Goal: Contribute content: Add original content to the website for others to see

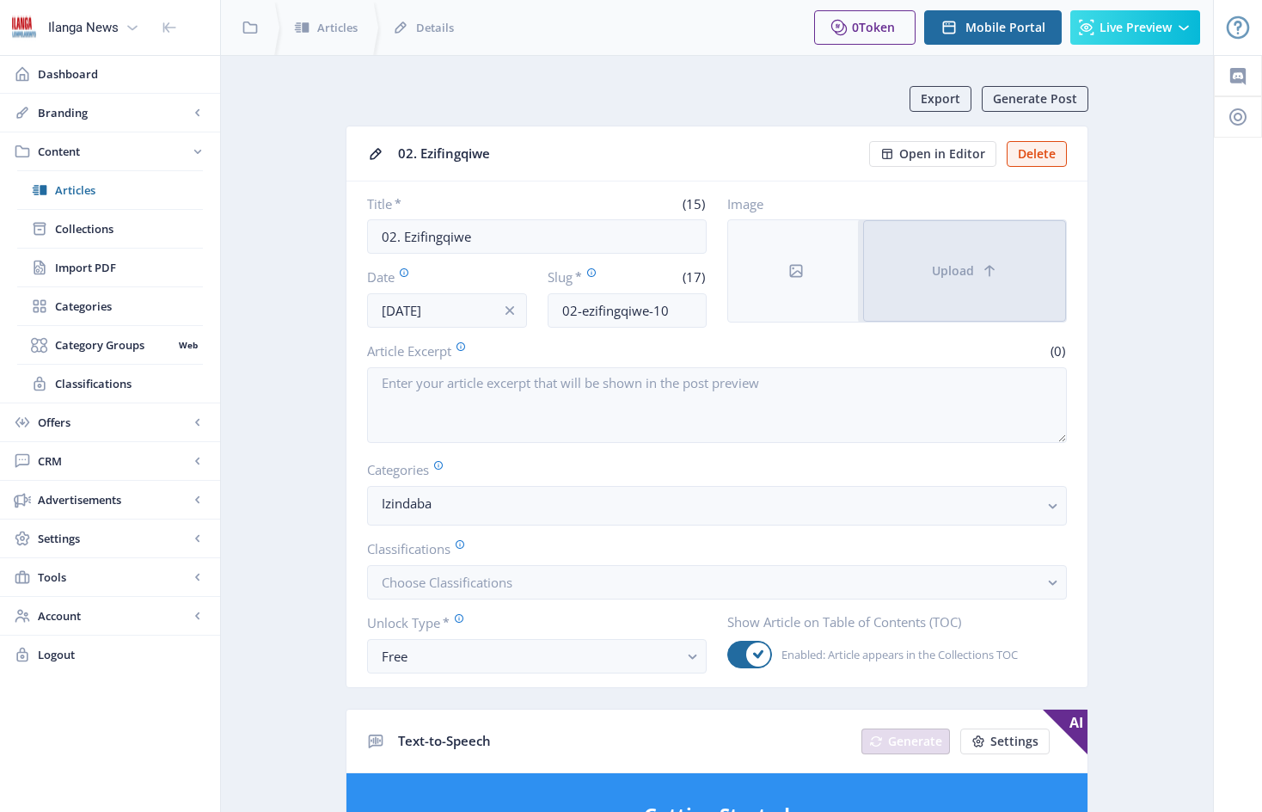
click at [910, 253] on button "Upload" at bounding box center [964, 270] width 203 height 101
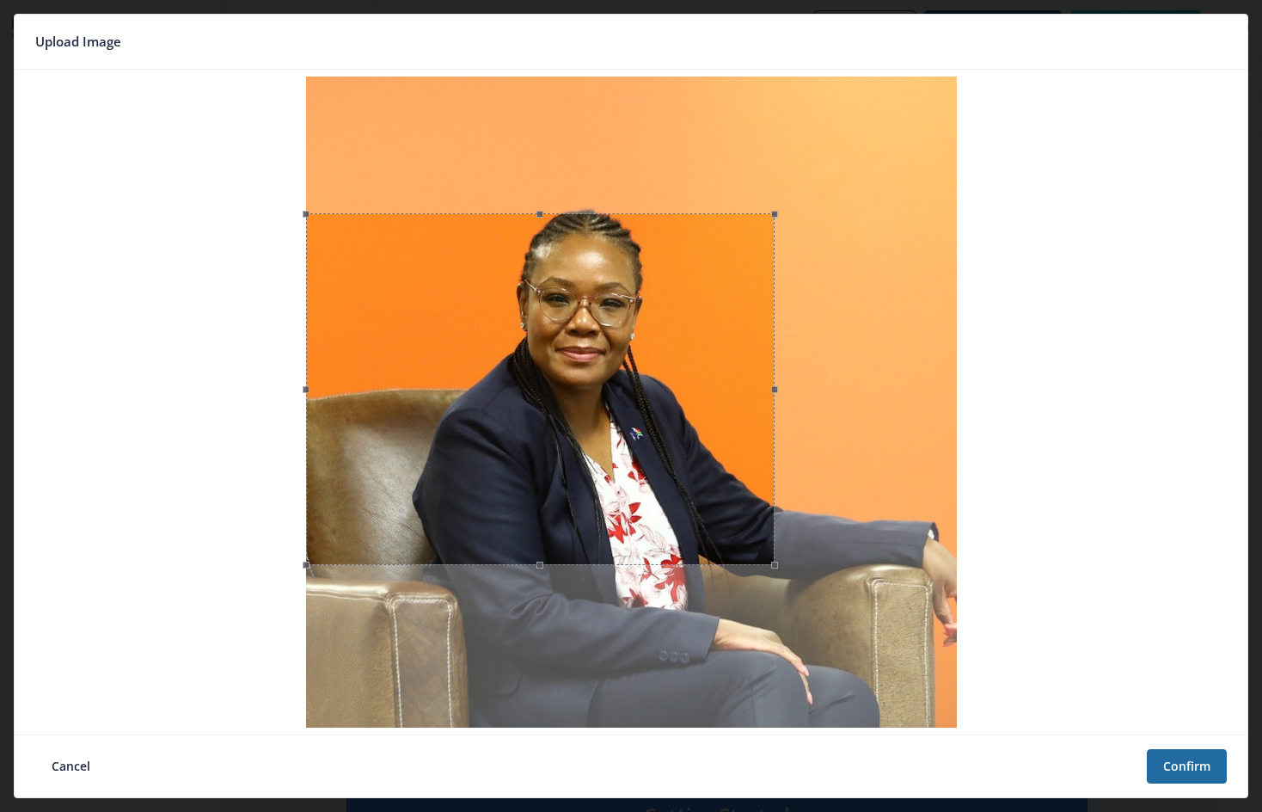
drag, startPoint x: 631, startPoint y: 79, endPoint x: 654, endPoint y: 216, distance: 138.5
click at [654, 216] on span at bounding box center [541, 213] width 450 height 19
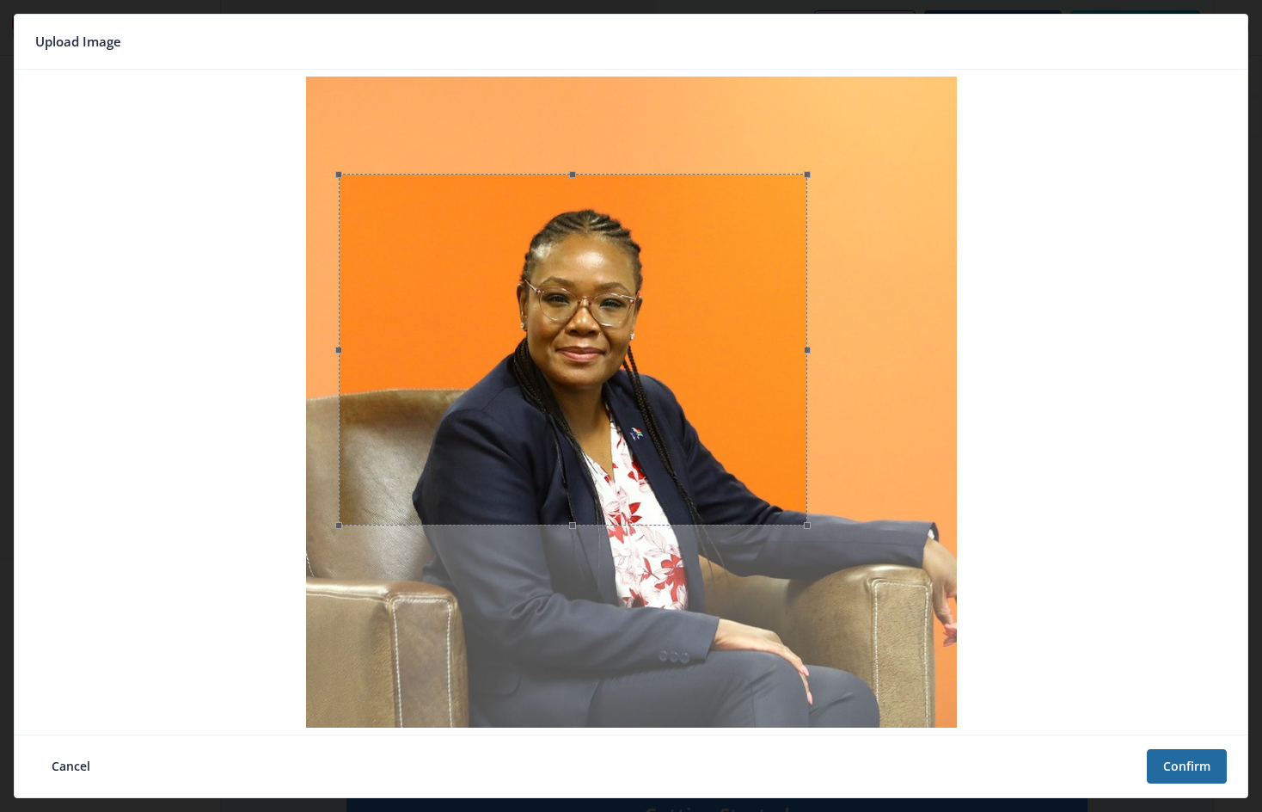
drag, startPoint x: 630, startPoint y: 514, endPoint x: 658, endPoint y: 482, distance: 42.7
click at [658, 482] on div at bounding box center [573, 350] width 469 height 352
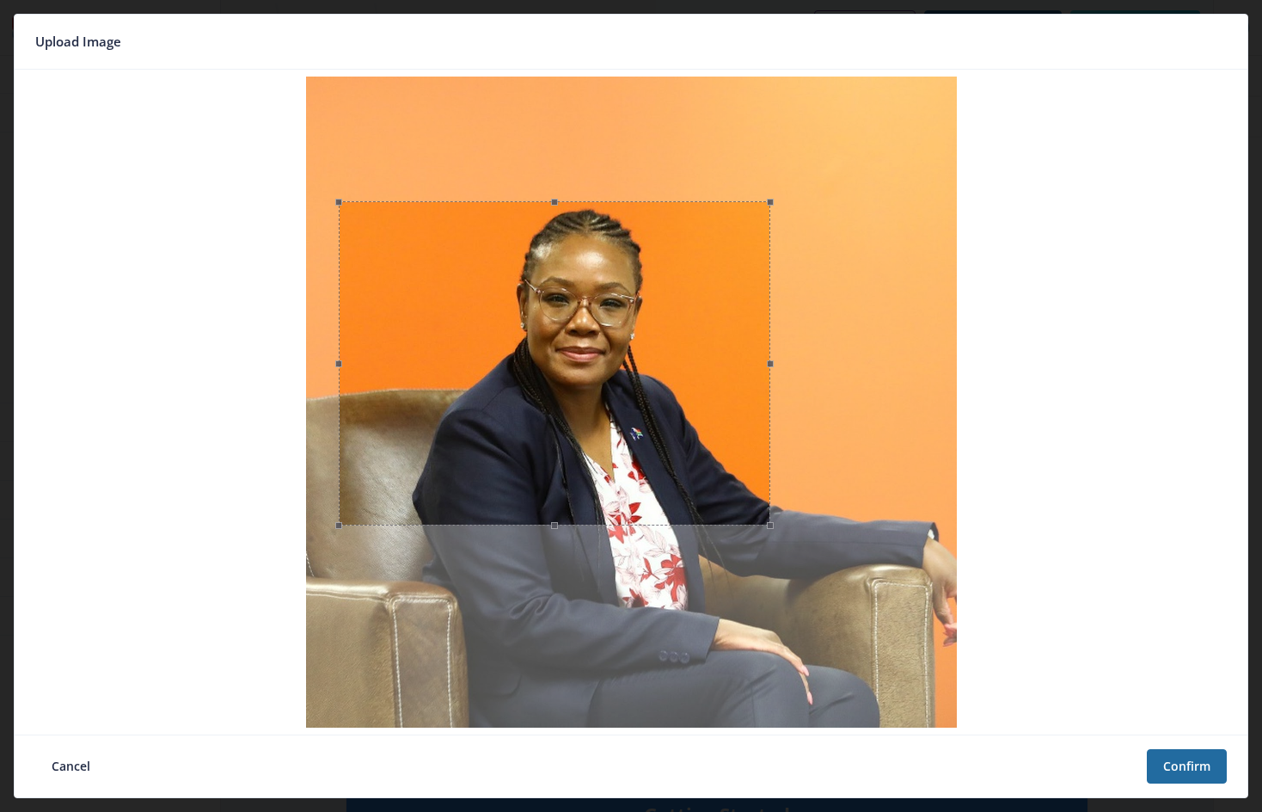
drag, startPoint x: 575, startPoint y: 179, endPoint x: 720, endPoint y: 292, distance: 183.2
click at [589, 206] on span at bounding box center [554, 201] width 413 height 19
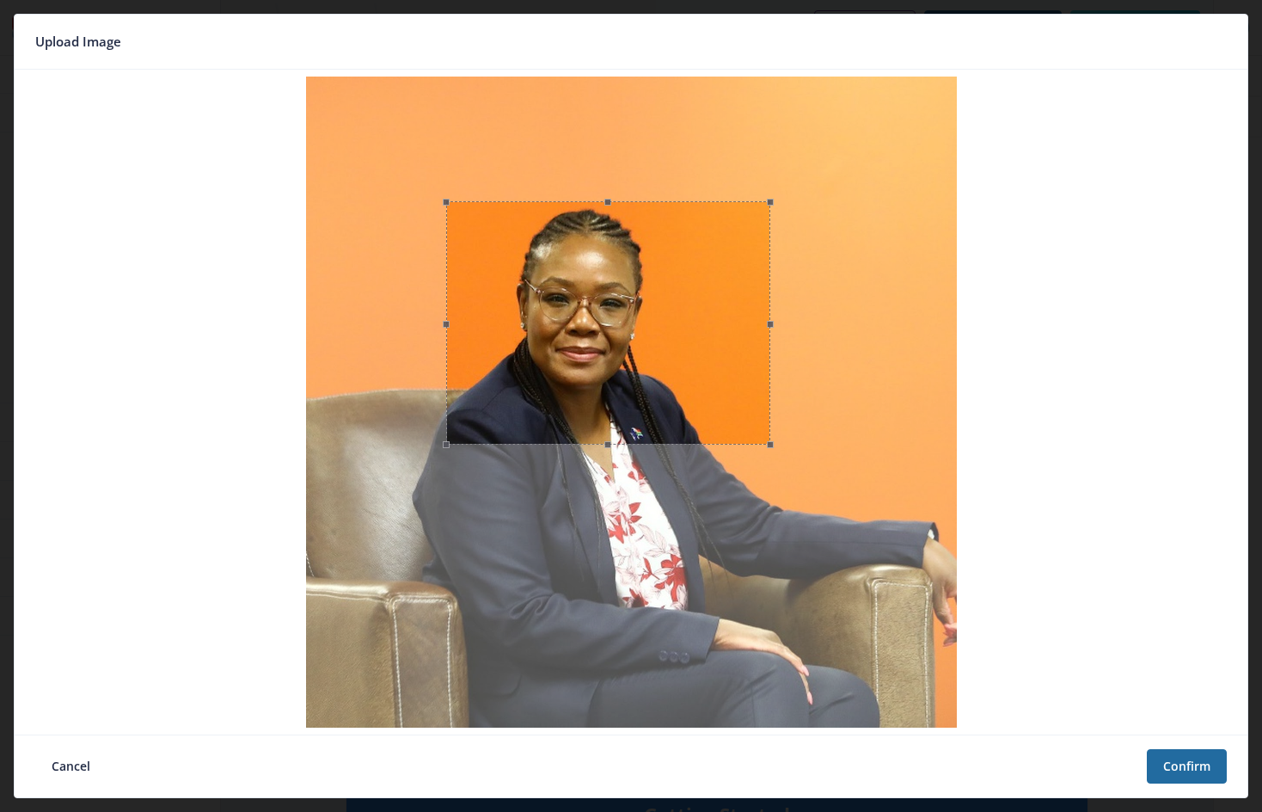
drag, startPoint x: 336, startPoint y: 366, endPoint x: 444, endPoint y: 358, distance: 107.8
click at [444, 358] on span at bounding box center [446, 323] width 19 height 224
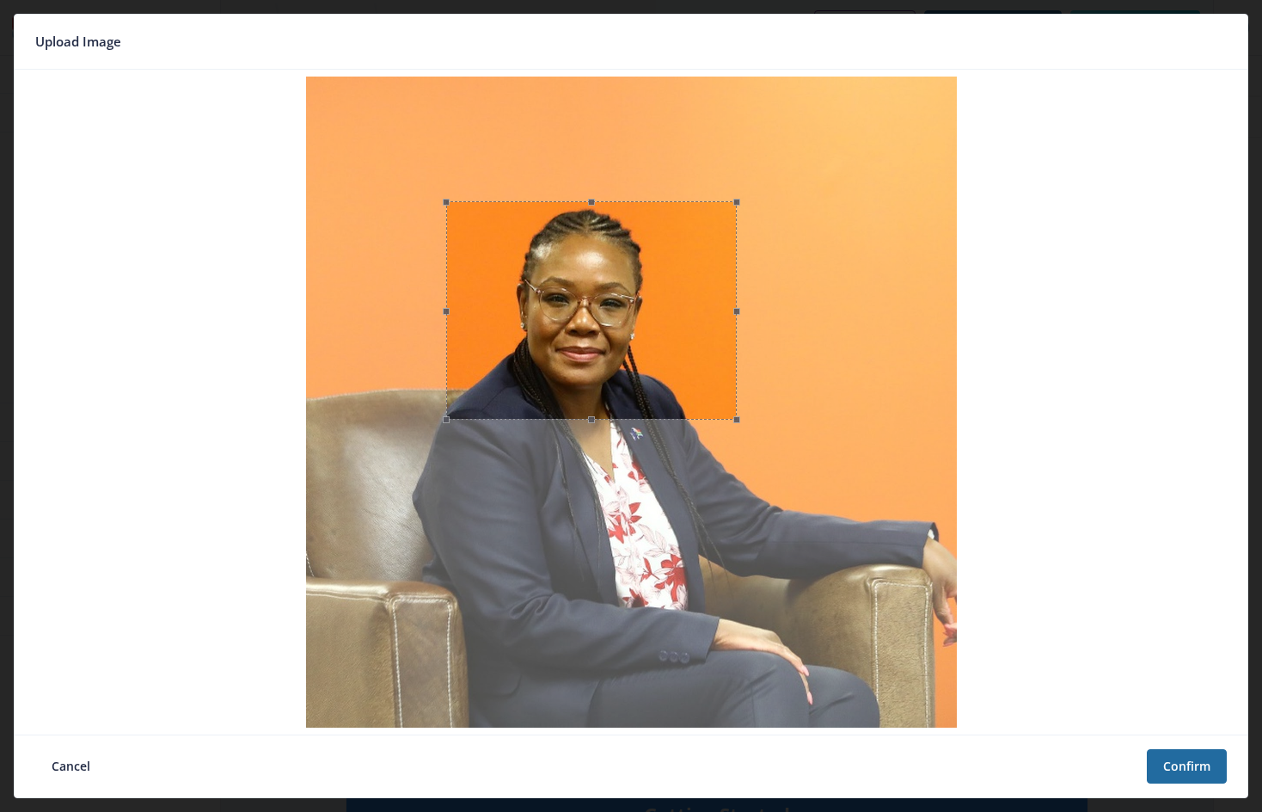
drag, startPoint x: 773, startPoint y: 329, endPoint x: 740, endPoint y: 329, distance: 33.5
click at [740, 329] on span at bounding box center [736, 310] width 19 height 199
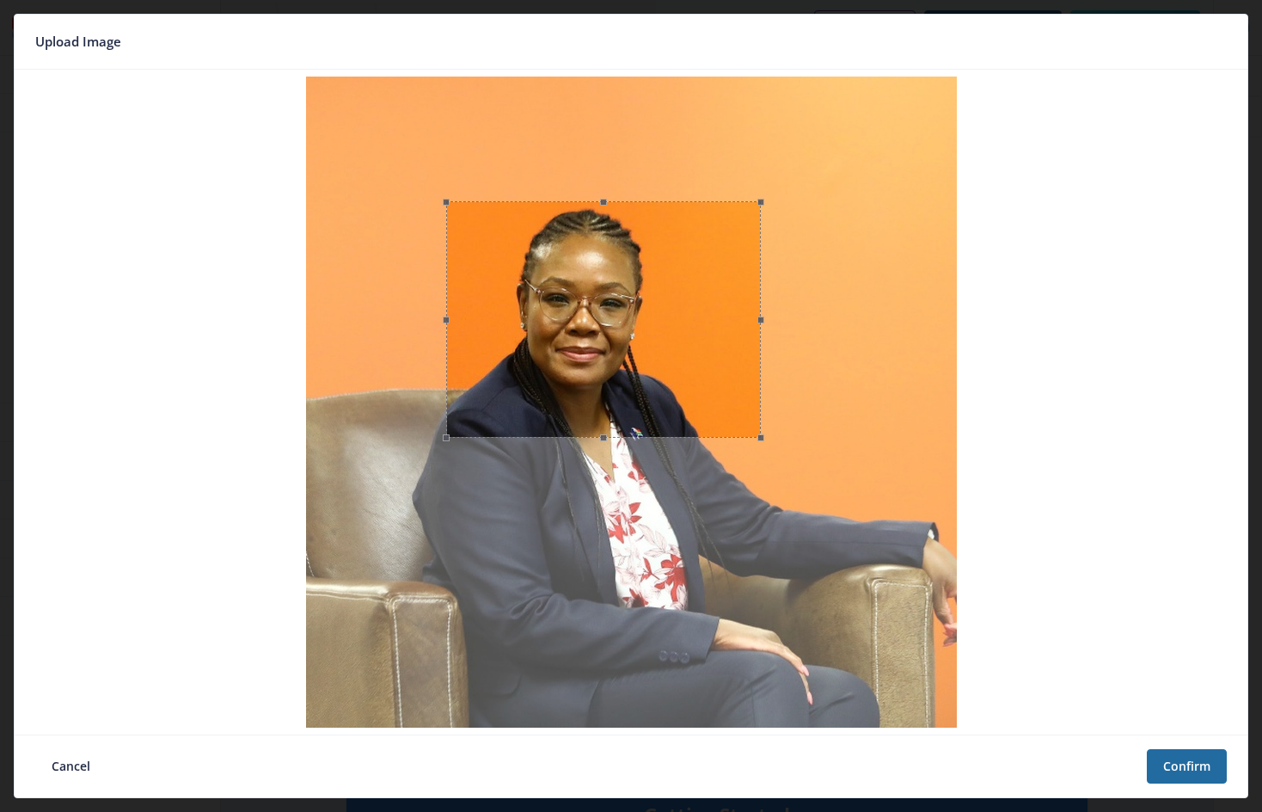
drag, startPoint x: 595, startPoint y: 421, endPoint x: 598, endPoint y: 439, distance: 18.2
click at [598, 439] on span at bounding box center [604, 437] width 296 height 19
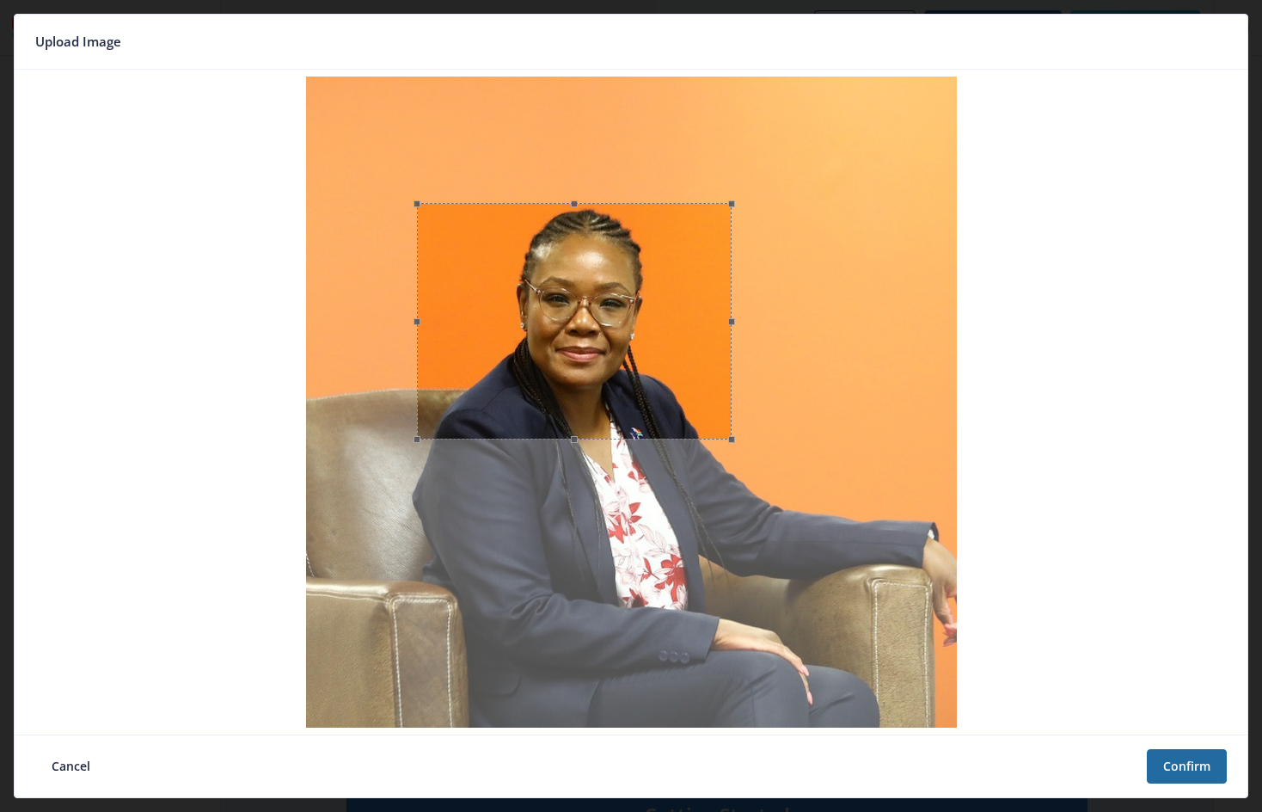
drag, startPoint x: 721, startPoint y: 389, endPoint x: 691, endPoint y: 390, distance: 29.3
click at [691, 390] on div at bounding box center [574, 321] width 315 height 236
click at [1202, 765] on button "Confirm" at bounding box center [1187, 766] width 80 height 34
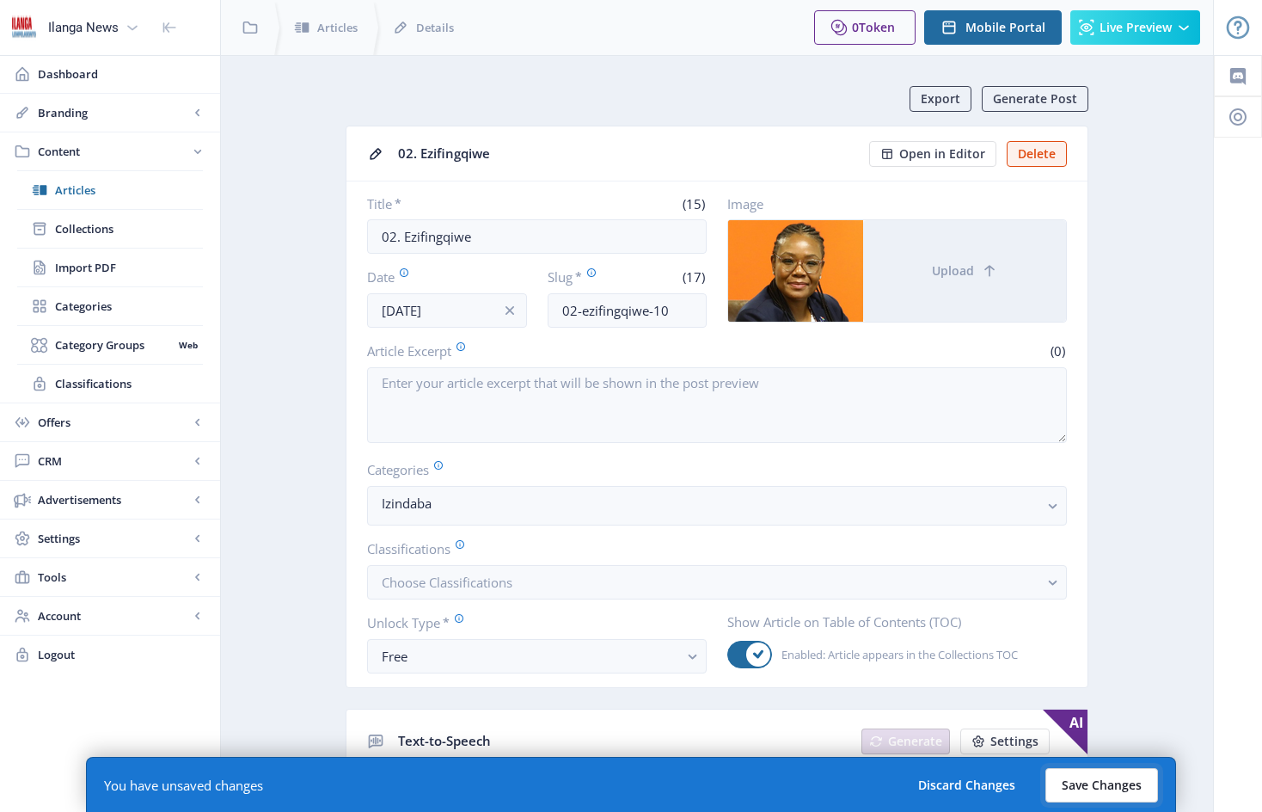
click at [1096, 790] on button "Save Changes" at bounding box center [1102, 785] width 113 height 34
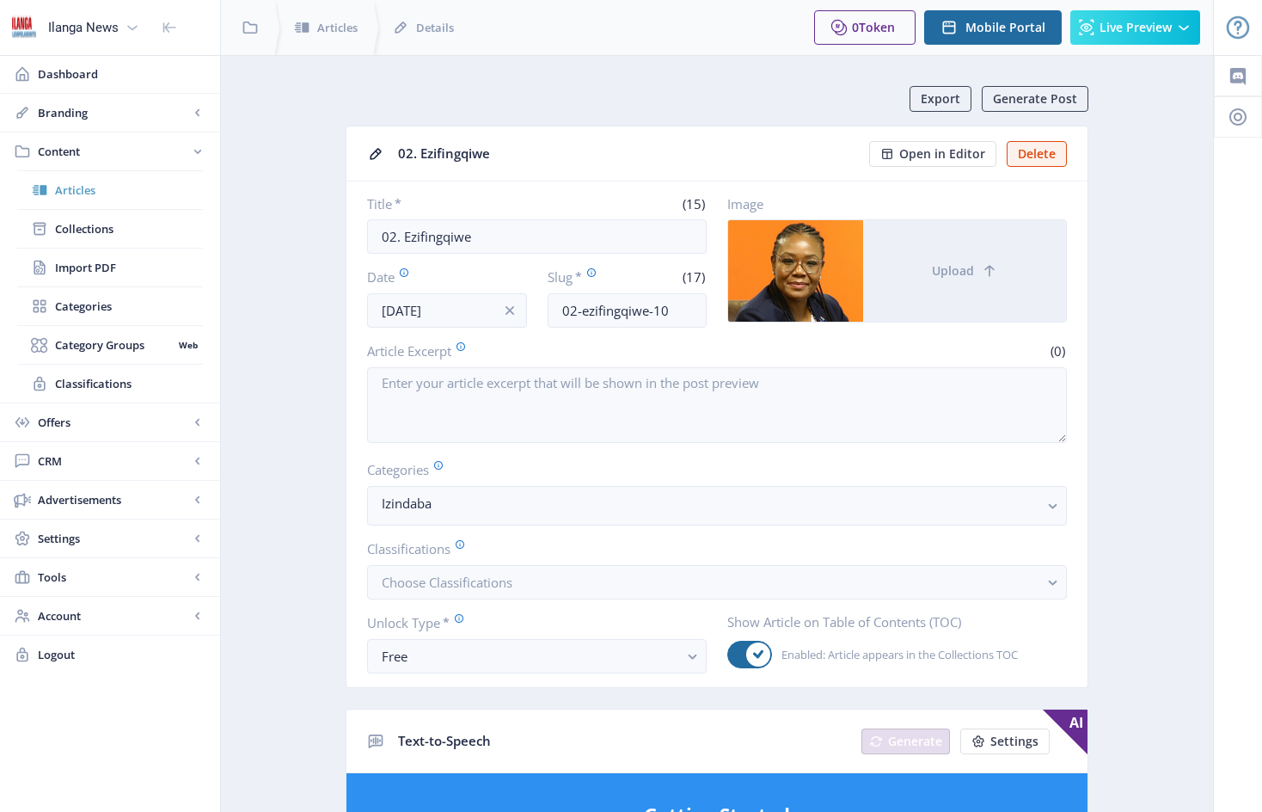
click at [85, 190] on span "Articles" at bounding box center [129, 189] width 148 height 17
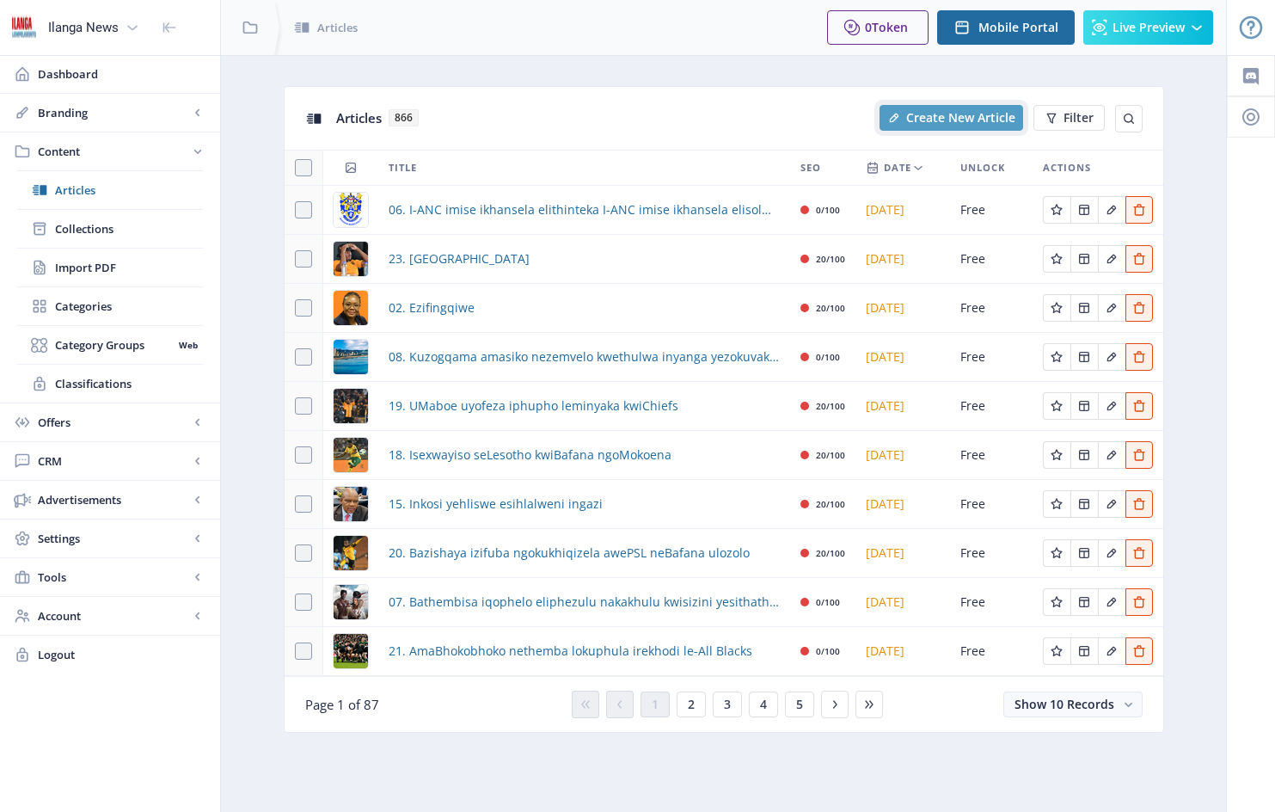
click at [962, 120] on span "Create New Article" at bounding box center [960, 118] width 109 height 14
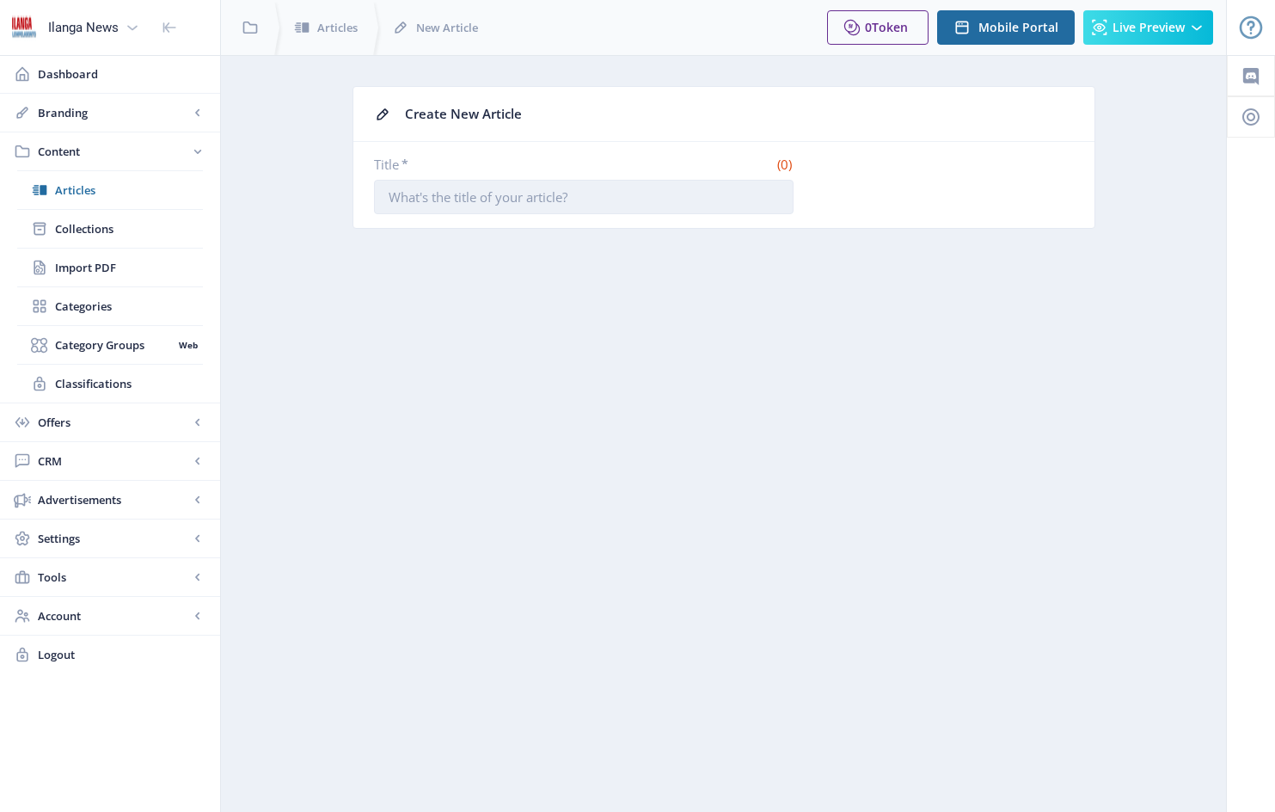
click at [390, 196] on input "Title *" at bounding box center [584, 197] width 420 height 34
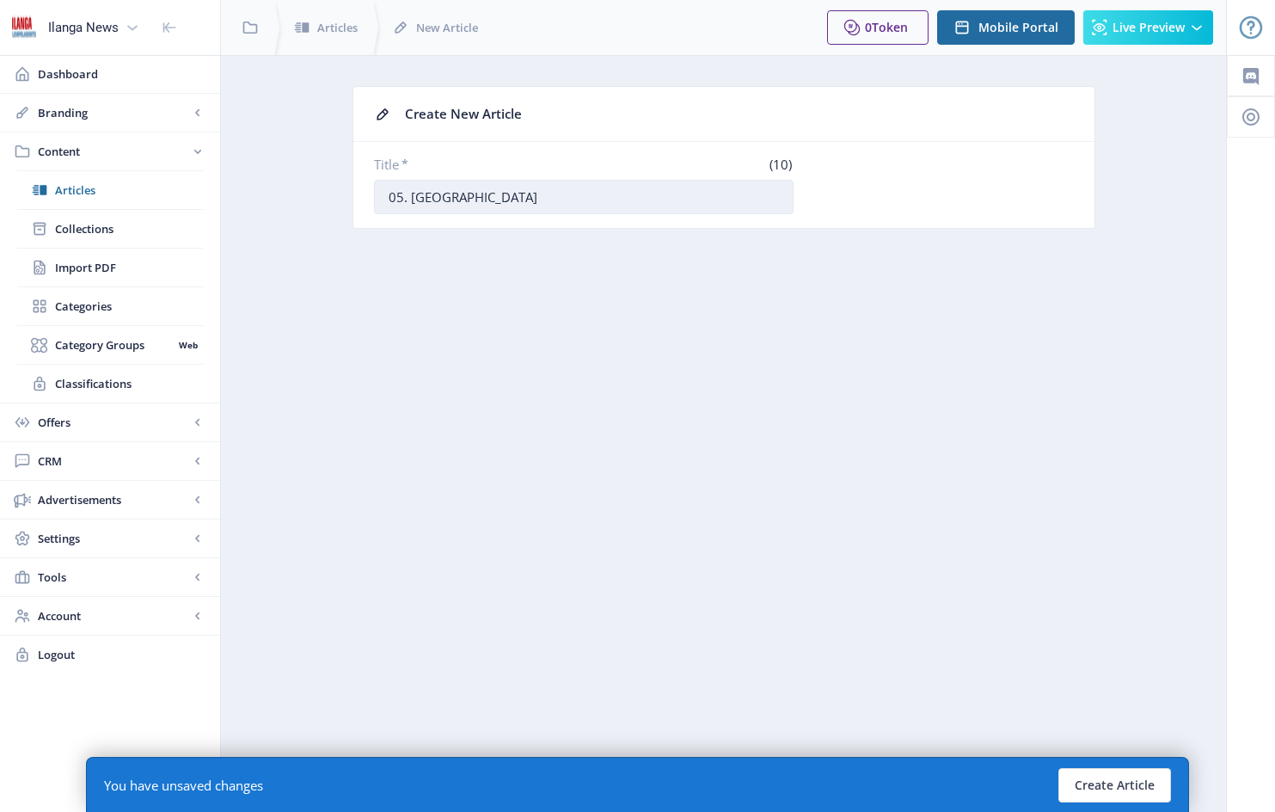
click at [464, 199] on input "05. [GEOGRAPHIC_DATA]" at bounding box center [584, 197] width 420 height 34
type input "05. Ubuya nezintandokazi umzungezo we-gospel eThekwini"
click at [1128, 779] on button "Create Article" at bounding box center [1115, 785] width 113 height 34
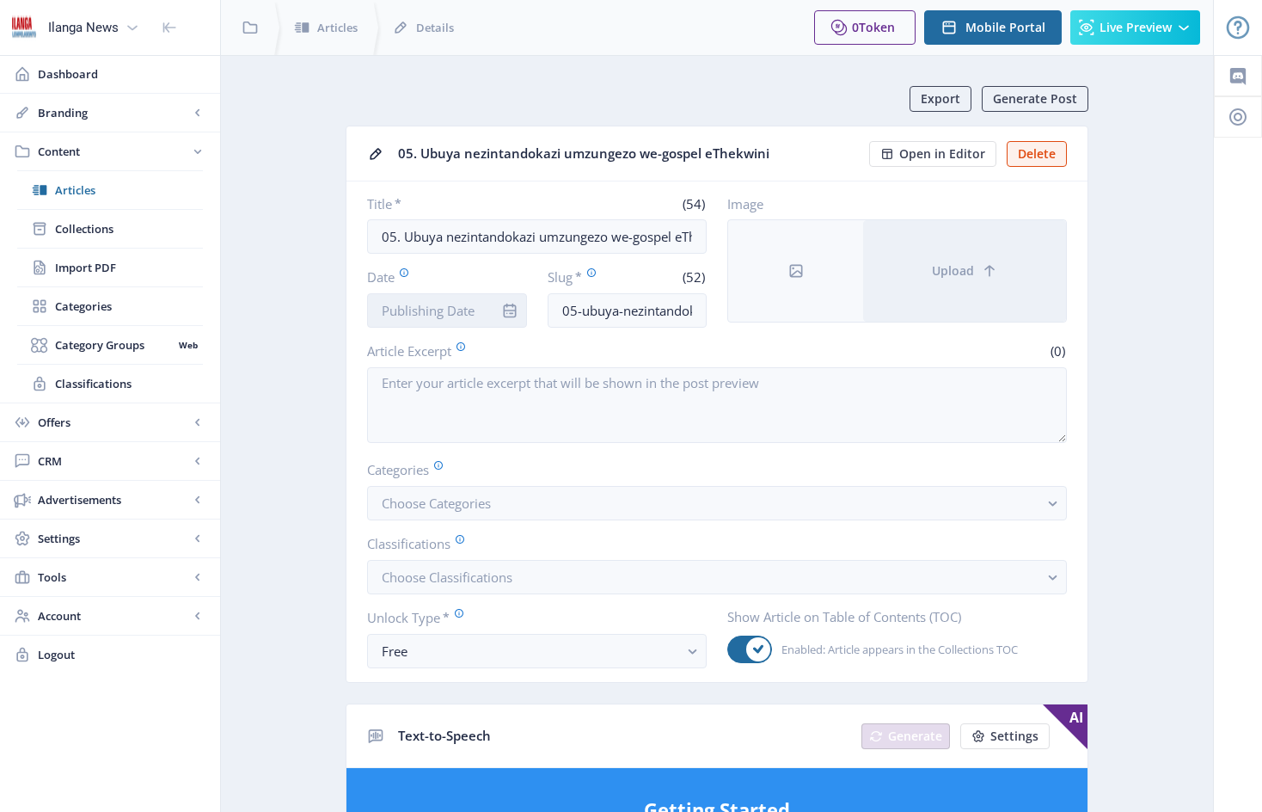
click at [485, 309] on input "Date" at bounding box center [447, 310] width 160 height 34
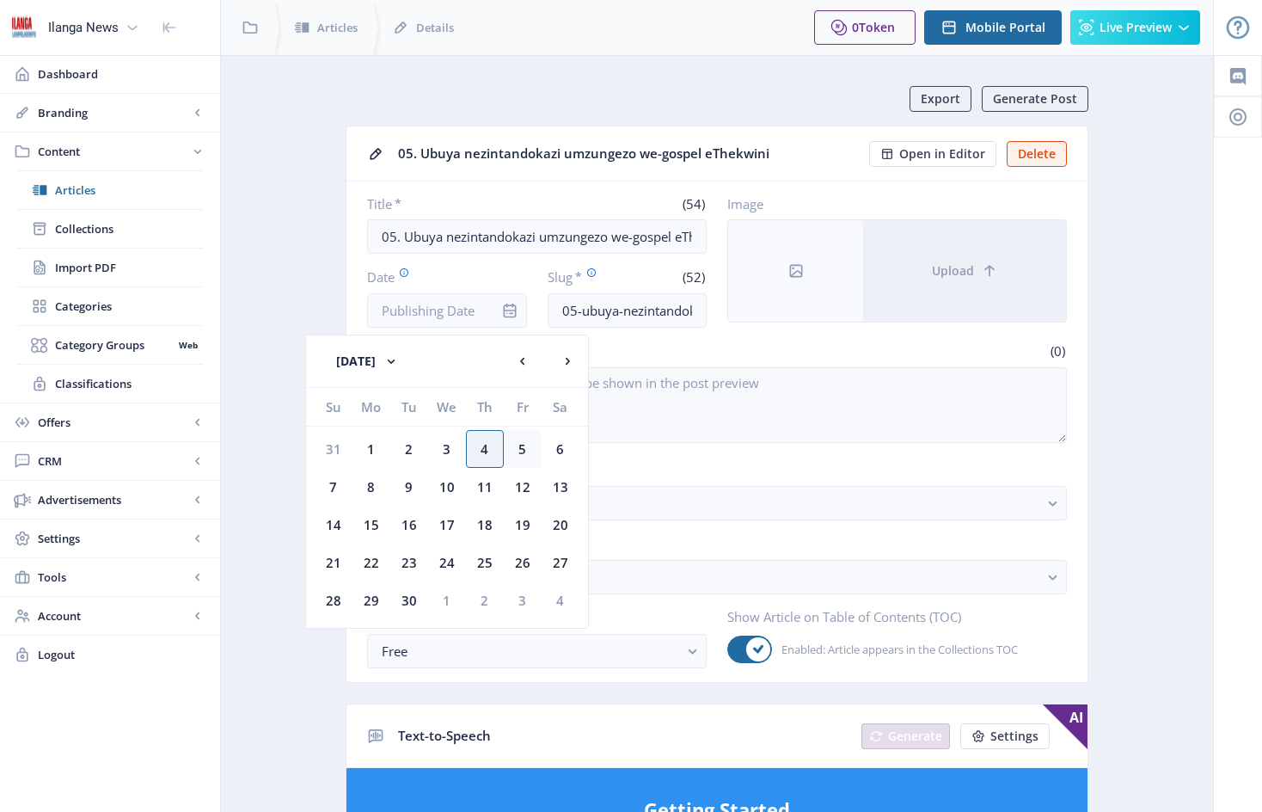
click at [522, 446] on div "5" at bounding box center [523, 449] width 38 height 38
type input "[DATE]"
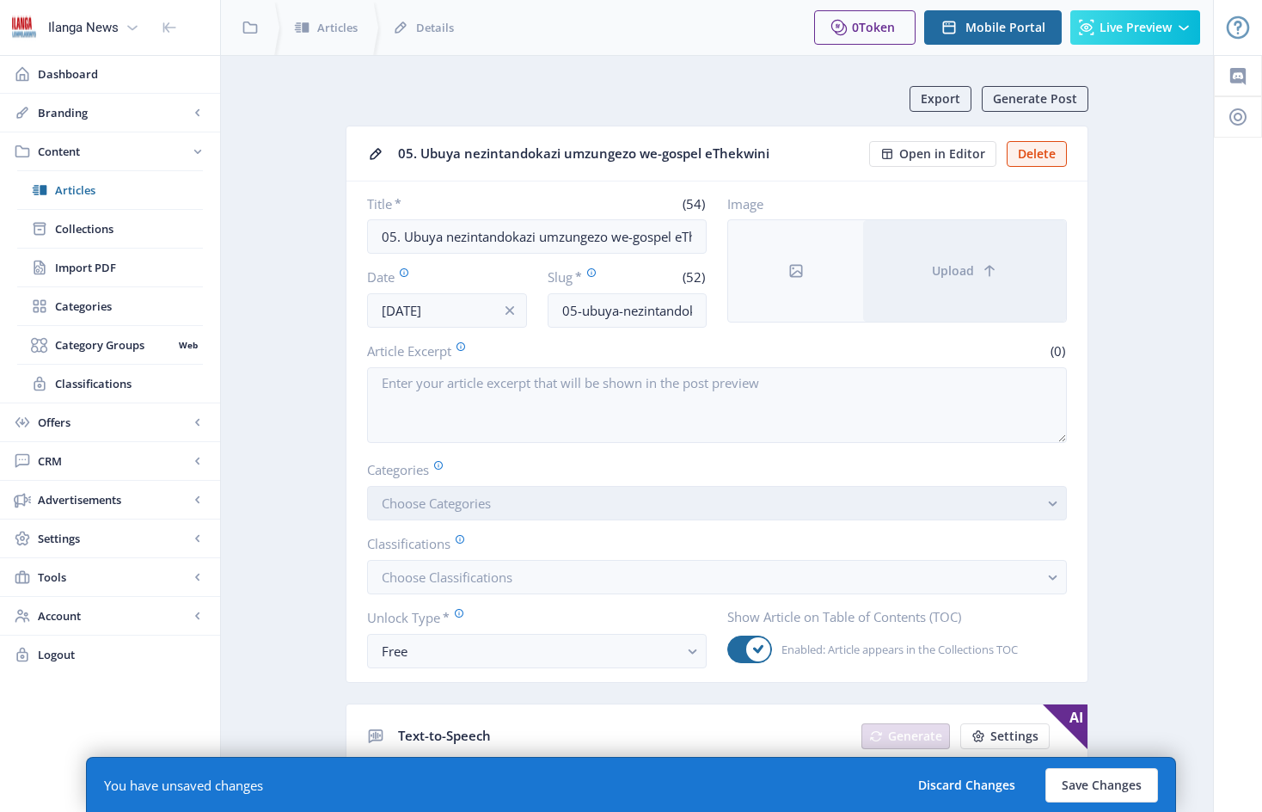
click at [514, 512] on button "Choose Categories" at bounding box center [717, 503] width 700 height 34
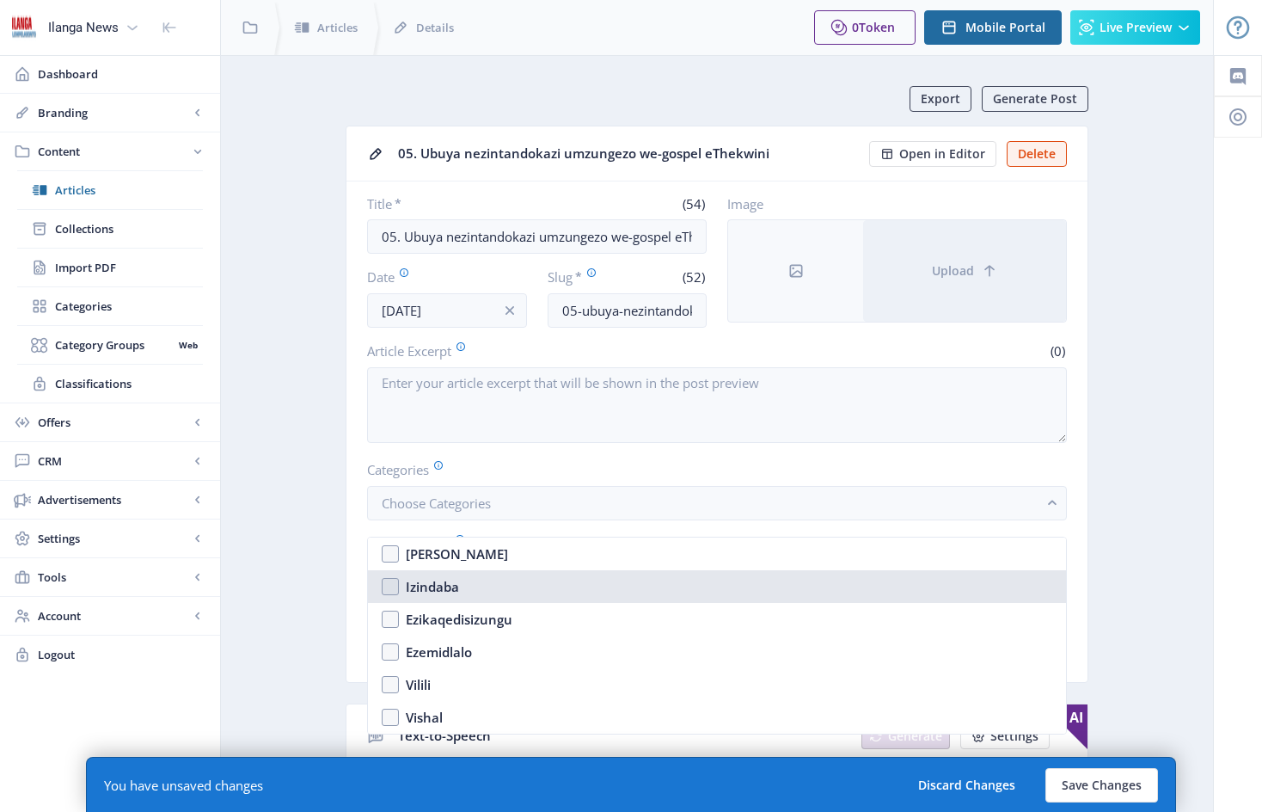
click at [393, 586] on nb-option "Izindaba" at bounding box center [717, 586] width 698 height 33
checkbox input "true"
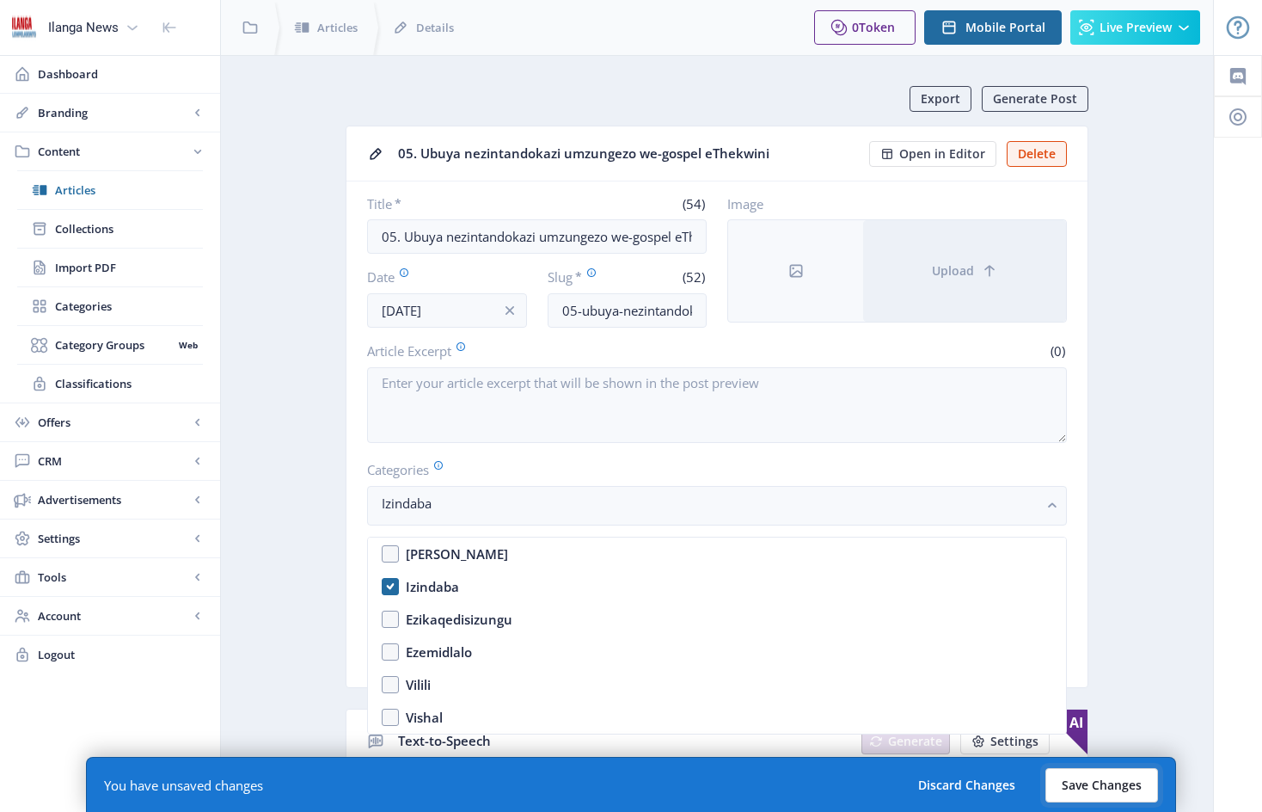
click at [1109, 790] on button "Save Changes" at bounding box center [1102, 785] width 113 height 34
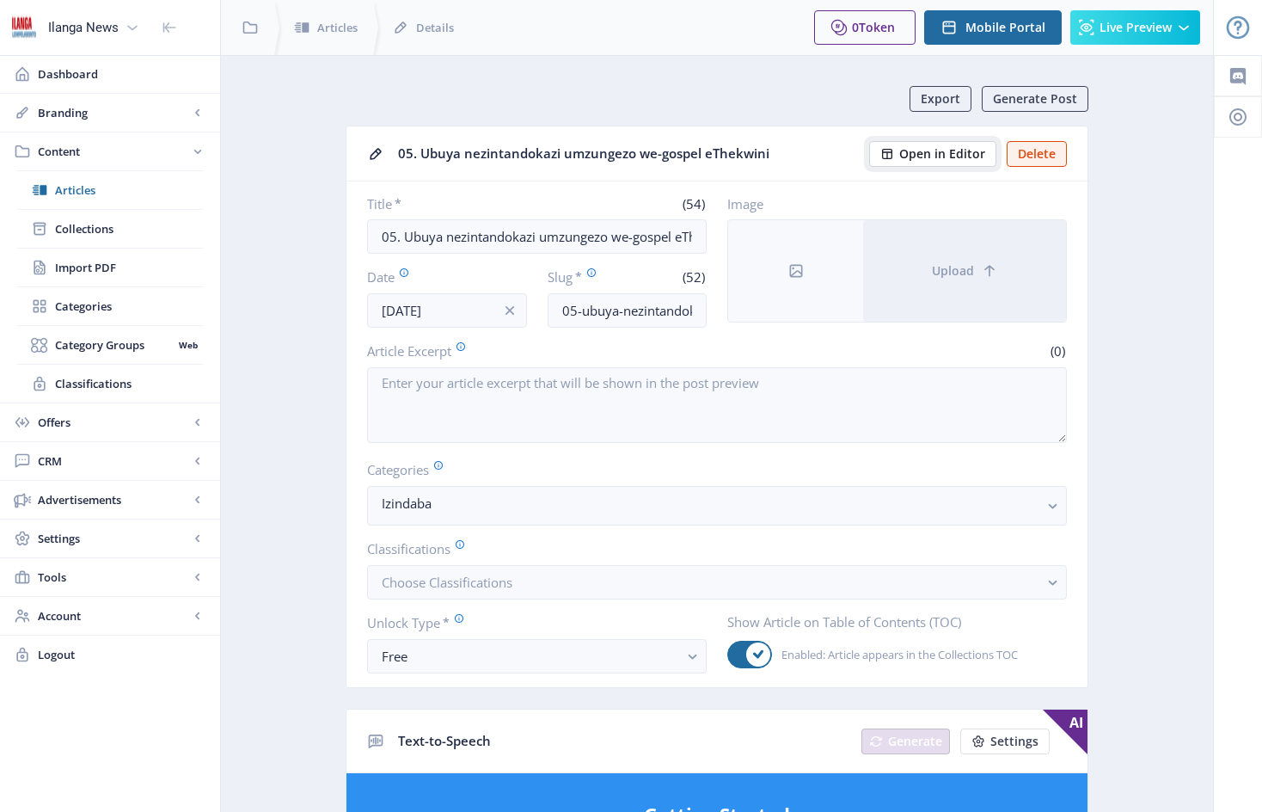
click at [948, 153] on span "Open in Editor" at bounding box center [942, 154] width 86 height 14
